Goal: Information Seeking & Learning: Check status

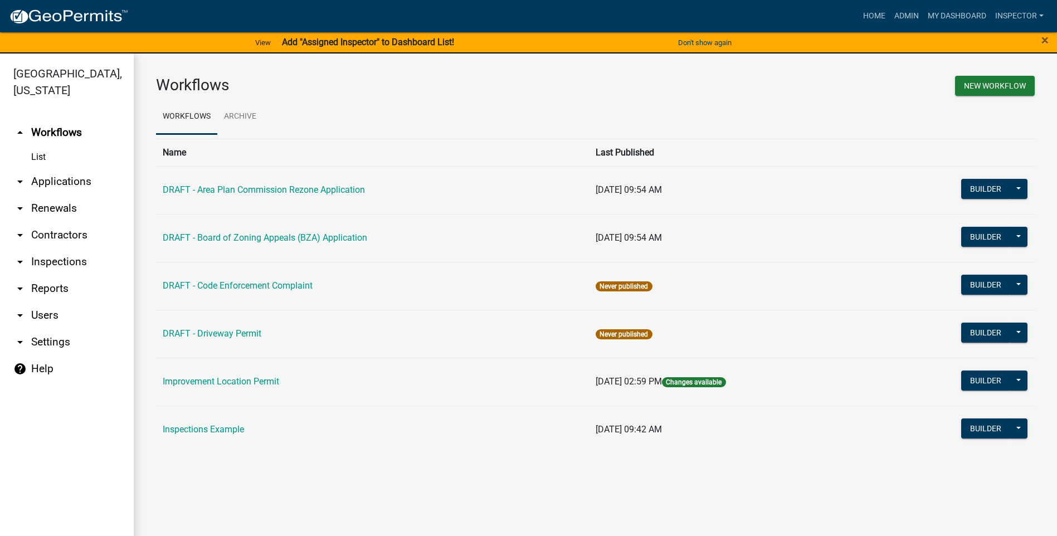
click at [47, 180] on link "arrow_drop_down Applications" at bounding box center [67, 181] width 134 height 27
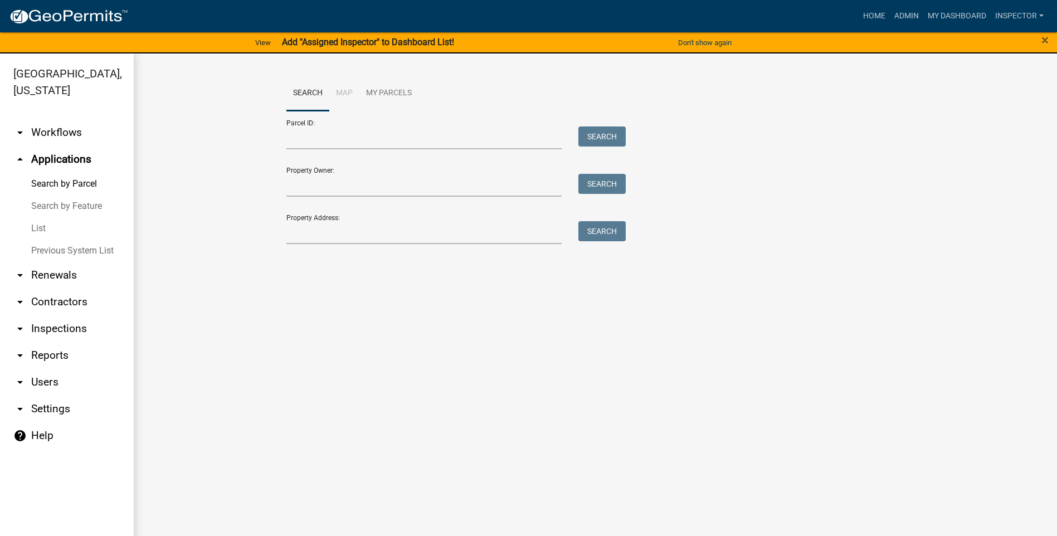
click at [39, 226] on link "List" at bounding box center [67, 228] width 134 height 22
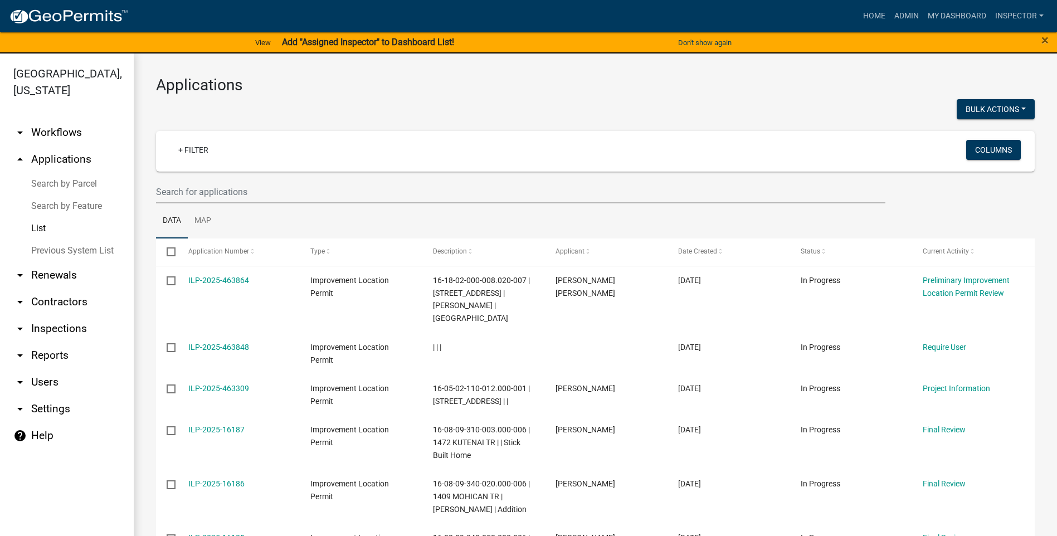
click at [240, 153] on div "+ Filter" at bounding box center [450, 151] width 579 height 23
click at [261, 192] on input "text" at bounding box center [521, 192] width 730 height 23
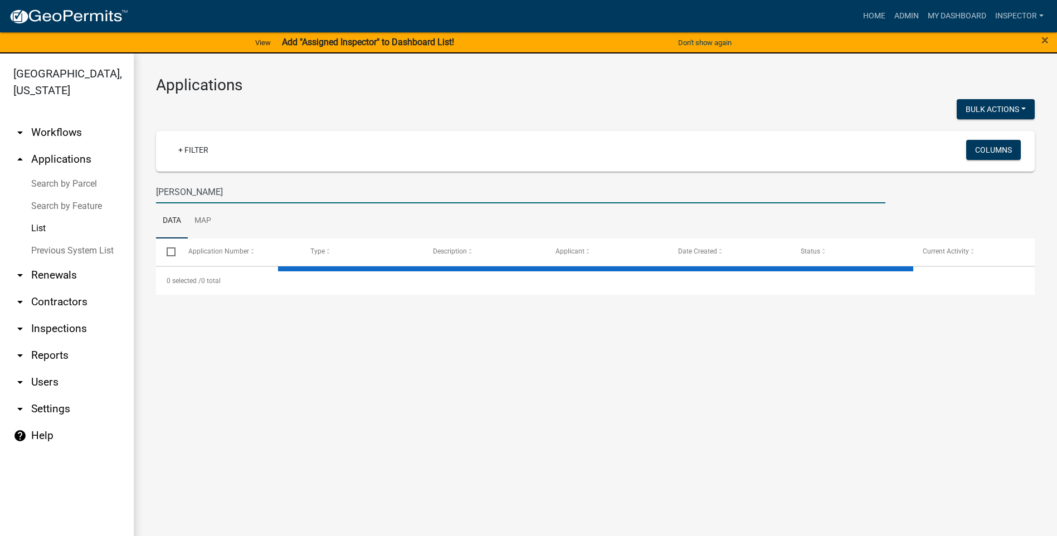
type input "[PERSON_NAME]"
